Goal: Task Accomplishment & Management: Complete application form

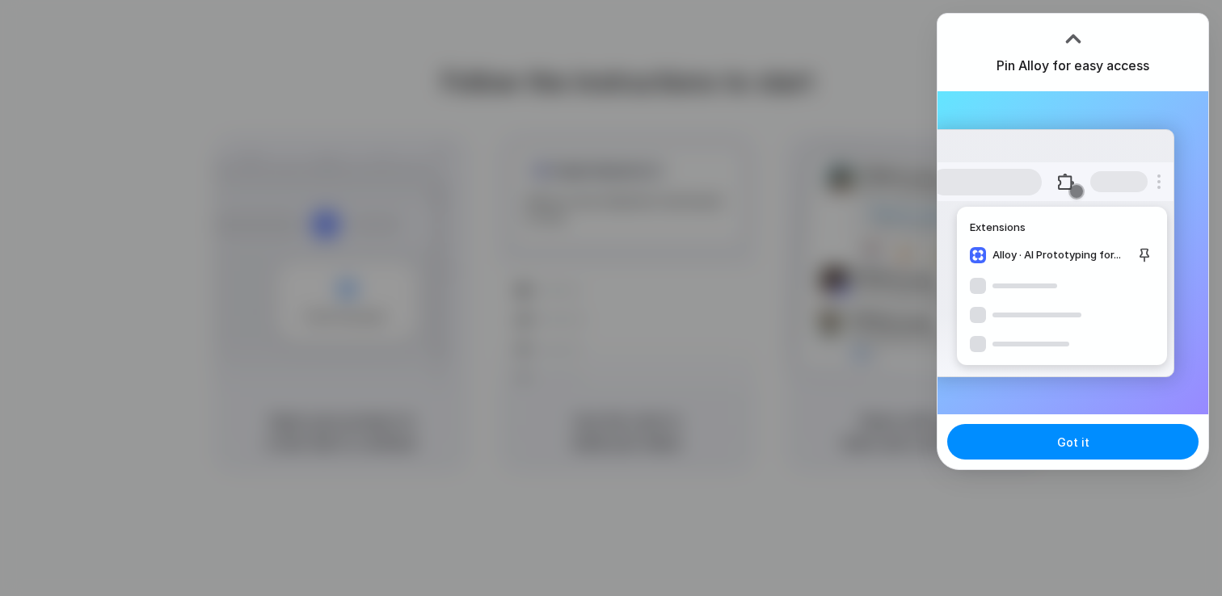
click at [827, 254] on div at bounding box center [611, 298] width 1222 height 596
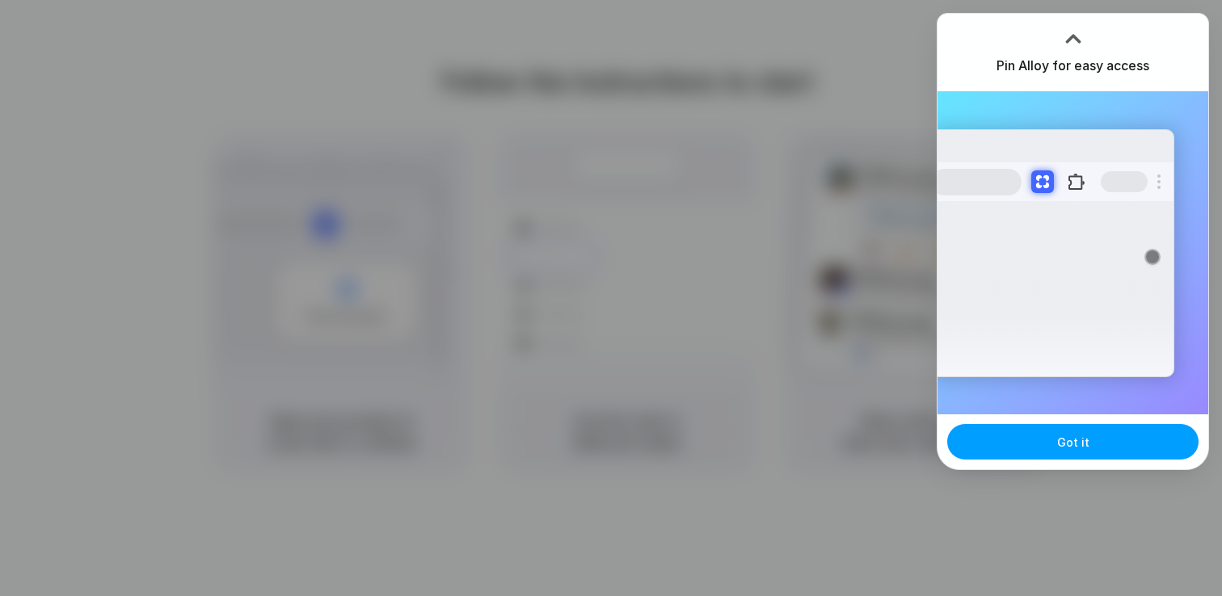
click at [1119, 439] on button "Got it" at bounding box center [1072, 442] width 251 height 36
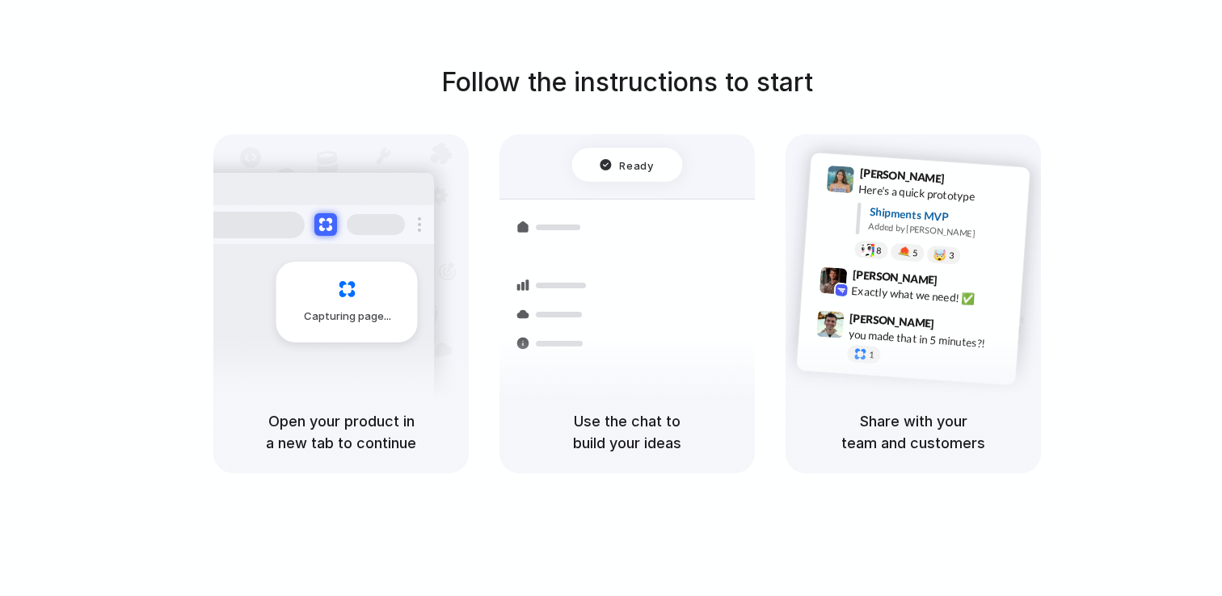
click at [1180, 162] on div "Follow the instructions to start Capturing page Open your product in a new tab …" at bounding box center [627, 268] width 1222 height 410
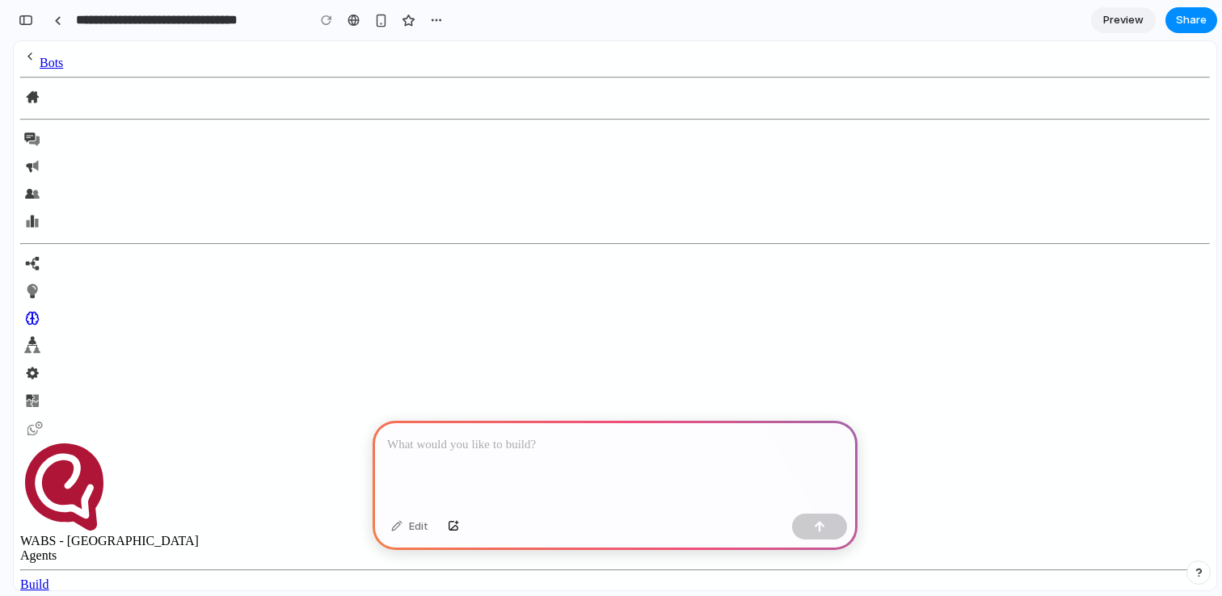
click at [608, 454] on div at bounding box center [615, 464] width 485 height 86
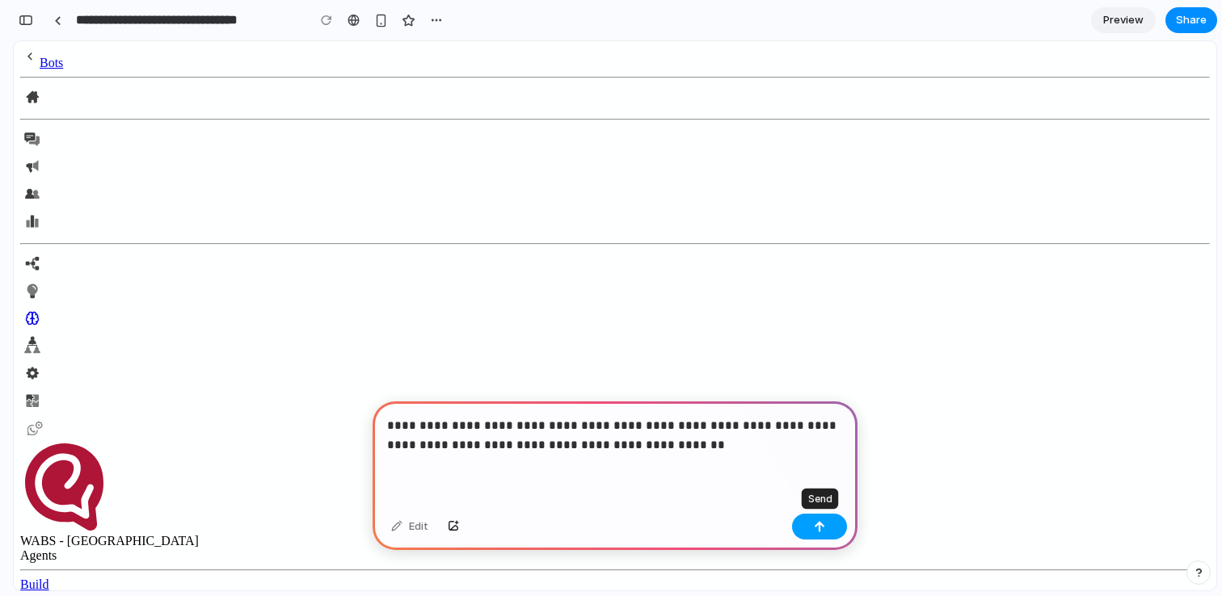
click at [815, 522] on div "button" at bounding box center [819, 526] width 11 height 11
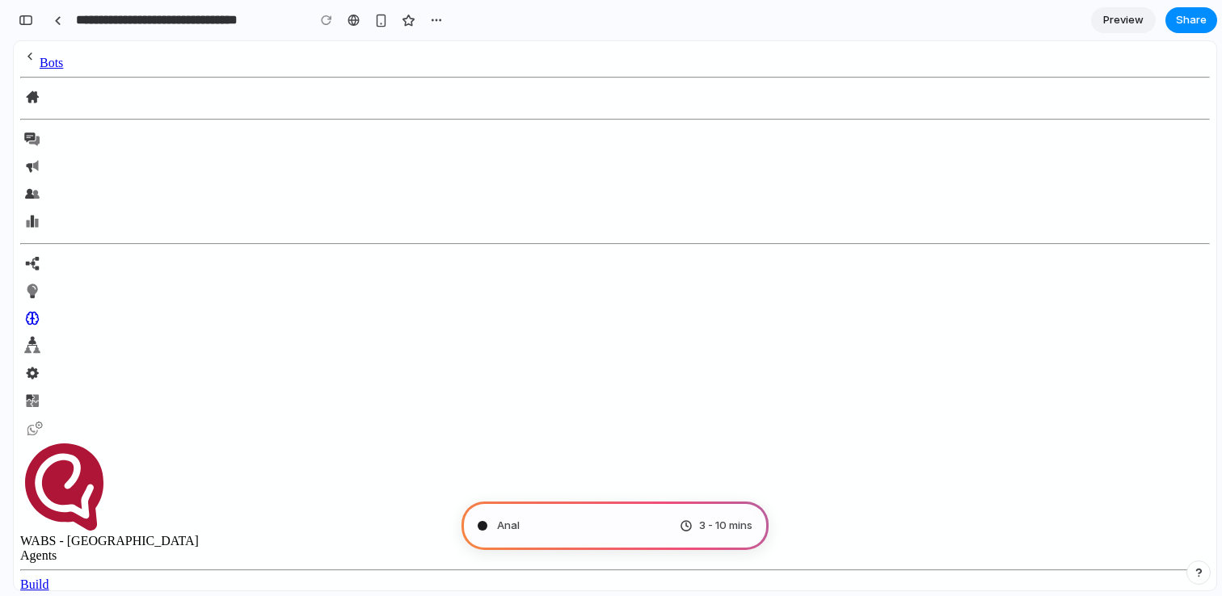
type input "**********"
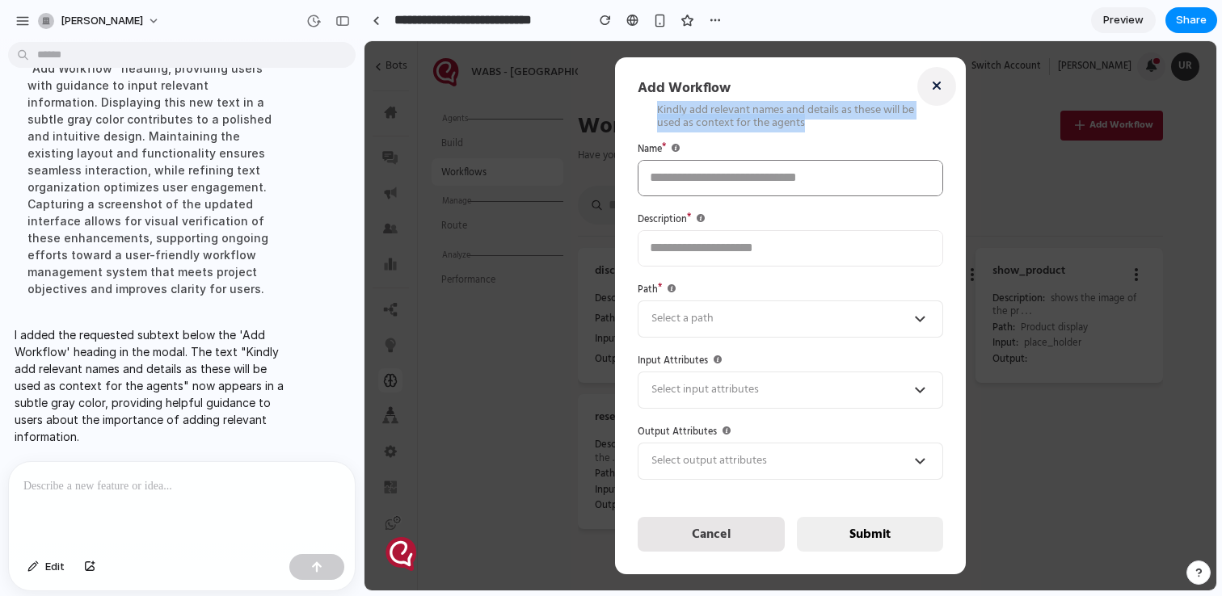
drag, startPoint x: 657, startPoint y: 109, endPoint x: 821, endPoint y: 121, distance: 164.5
click at [821, 121] on div "Kindly add relevant names and details as these will be used as context for the …" at bounding box center [790, 117] width 305 height 26
drag, startPoint x: 658, startPoint y: 108, endPoint x: 817, endPoint y: 123, distance: 159.8
click at [817, 123] on div "Kindly add relevant names and details as these will be used as context for the …" at bounding box center [790, 117] width 305 height 26
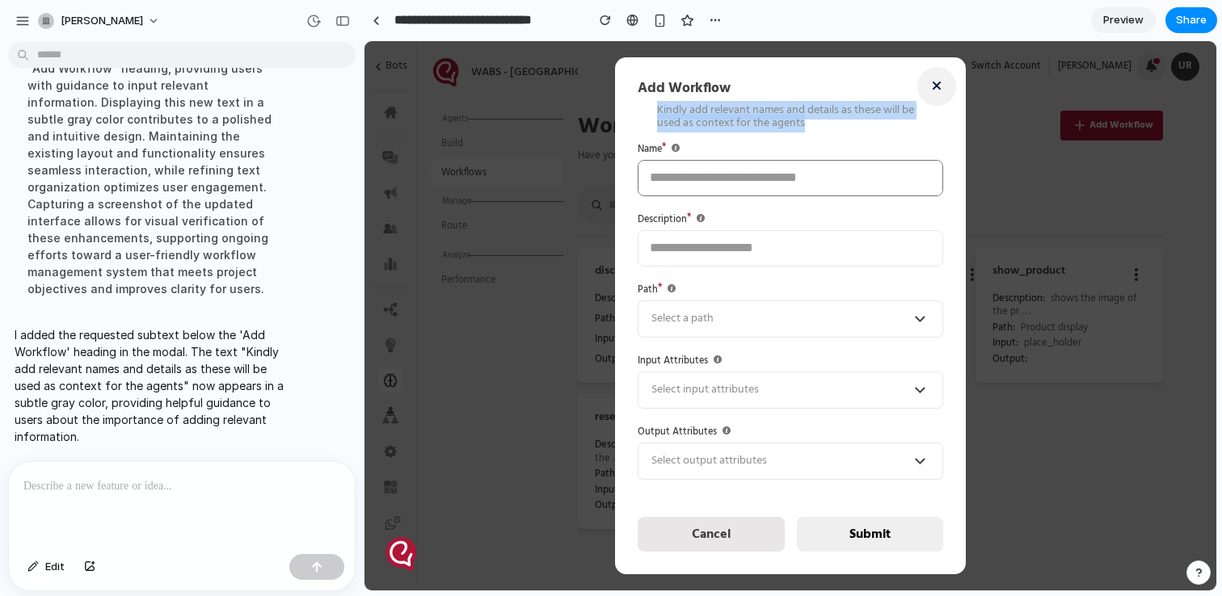
click at [817, 123] on div "Kindly add relevant names and details as these will be used as context for the …" at bounding box center [790, 117] width 305 height 26
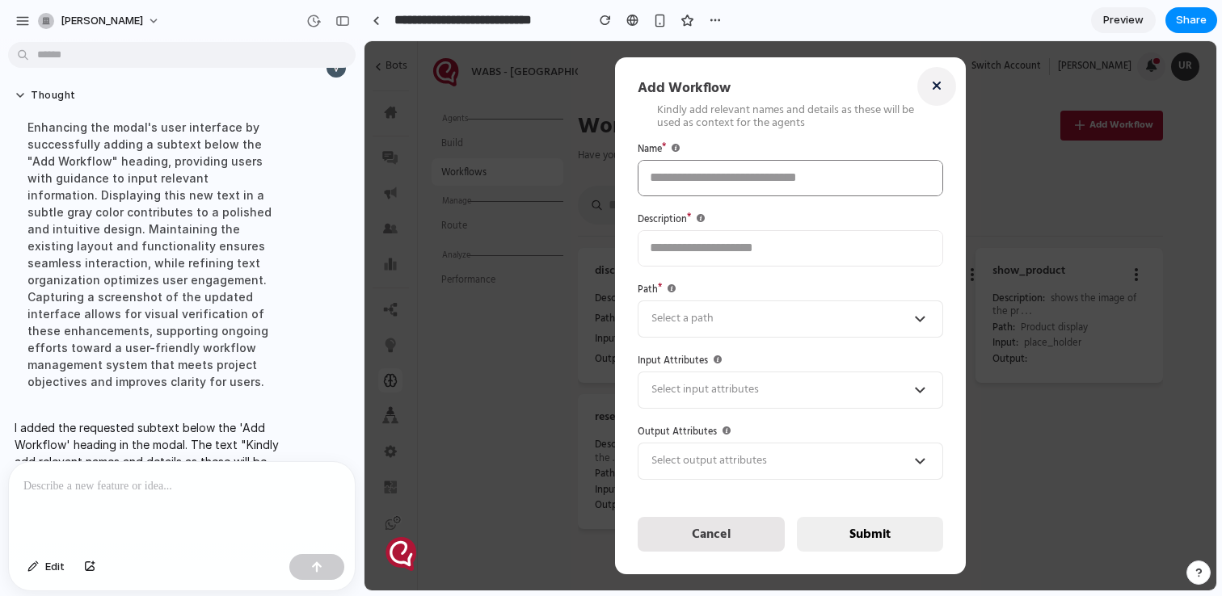
scroll to position [211, 0]
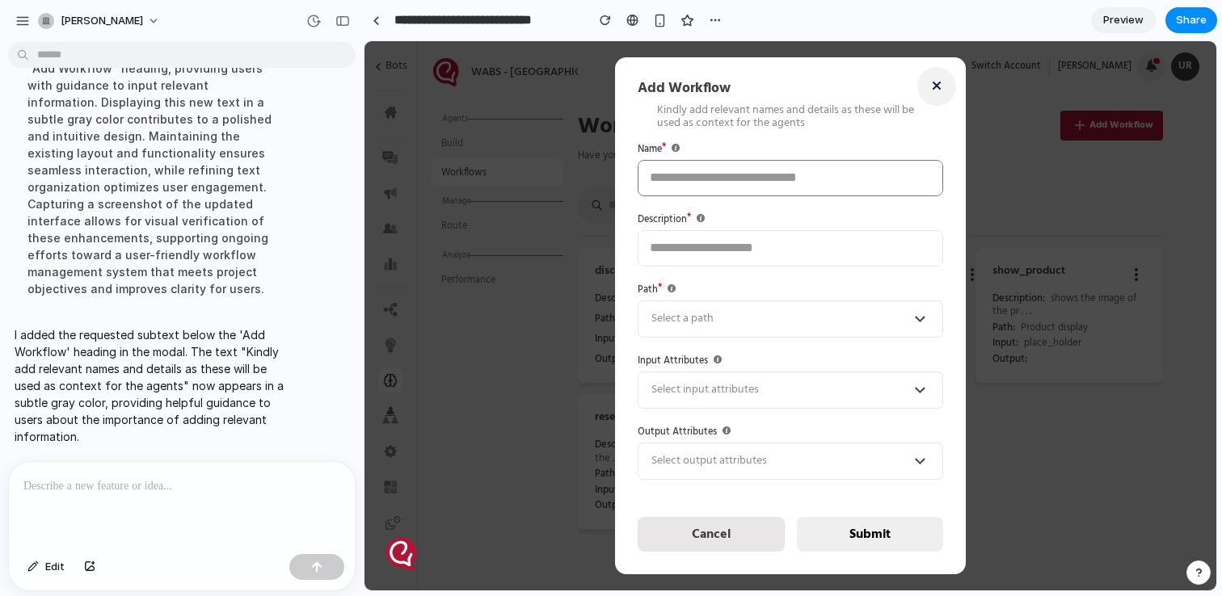
click at [674, 127] on div "Kindly add relevant names and details as these will be used as context for the …" at bounding box center [790, 117] width 305 height 26
click at [665, 112] on div "Kindly add relevant names and details as these will be used as context for the …" at bounding box center [790, 117] width 305 height 26
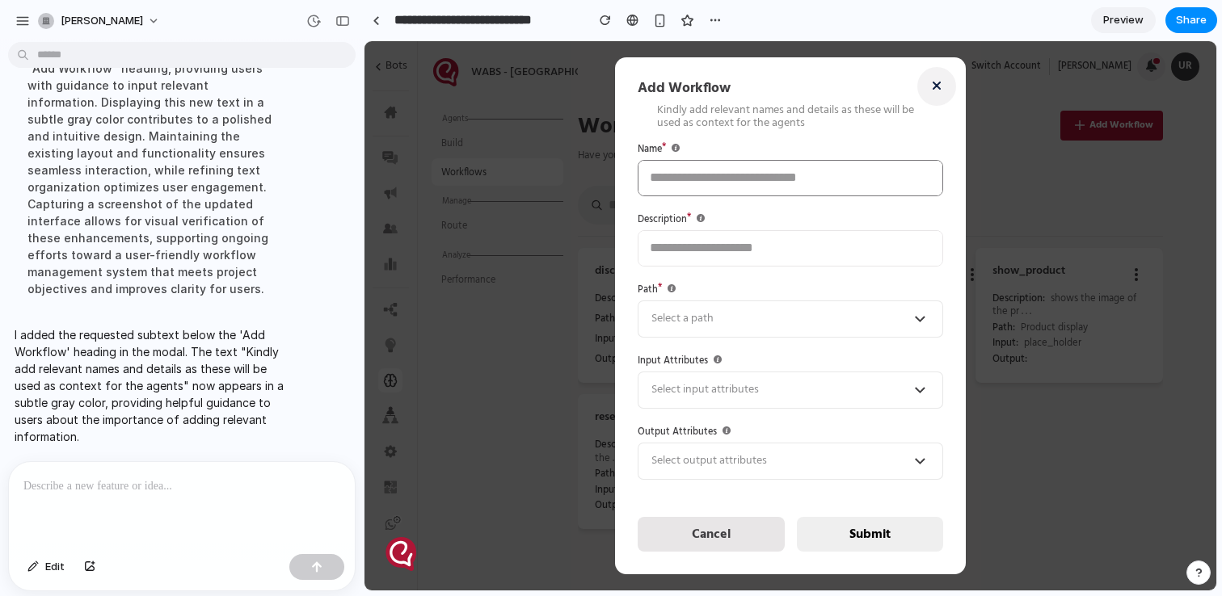
click at [665, 112] on div "Kindly add relevant names and details as these will be used as context for the …" at bounding box center [790, 117] width 305 height 26
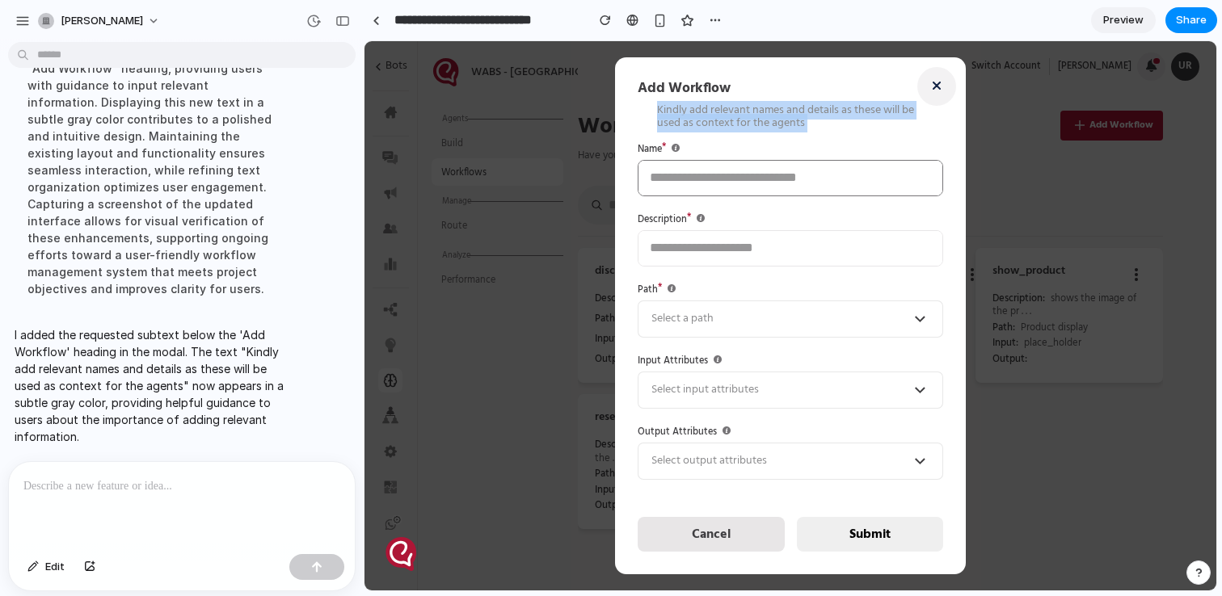
click at [665, 112] on div "Kindly add relevant names and details as these will be used as context for the …" at bounding box center [790, 117] width 305 height 26
click at [725, 112] on div "Kindly add relevant names and details as these will be used as context for the …" at bounding box center [790, 117] width 305 height 26
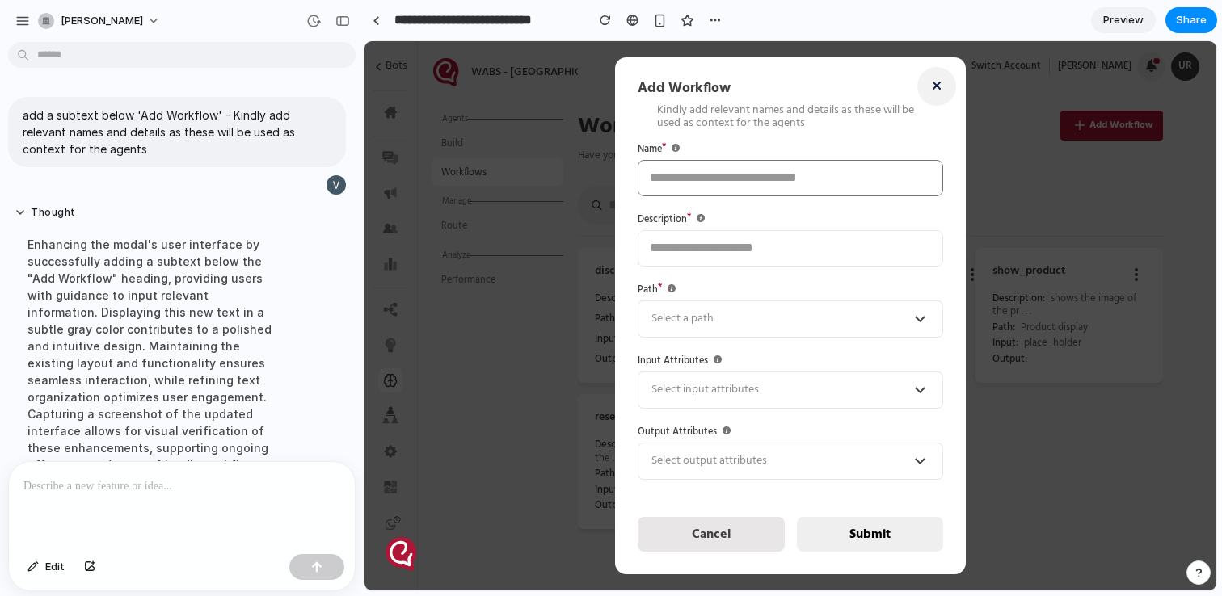
click at [697, 121] on div "Kindly add relevant names and details as these will be used as context for the …" at bounding box center [790, 117] width 305 height 26
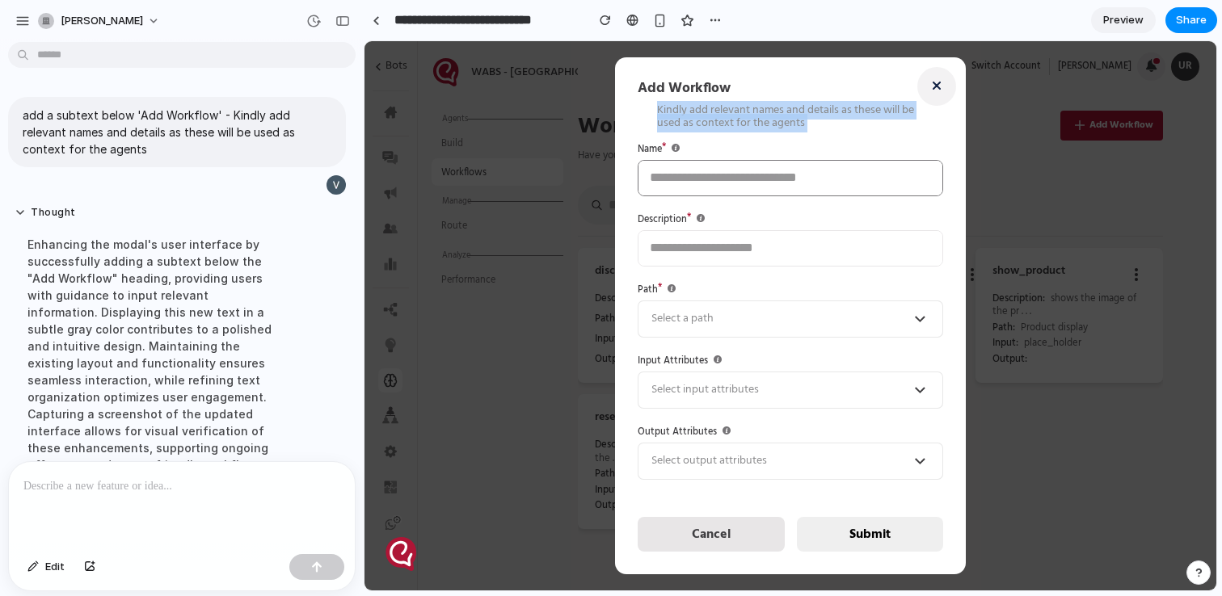
click at [763, 104] on div "Kindly add relevant names and details as these will be used as context for the …" at bounding box center [790, 117] width 305 height 26
